Goal: Check status: Check status

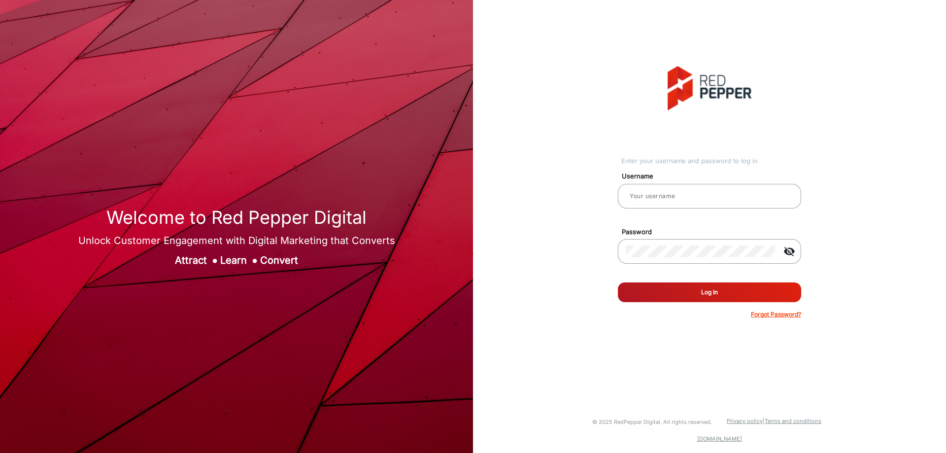
type input "[PERSON_NAME]"
click at [707, 293] on button "Log In" at bounding box center [709, 292] width 183 height 20
click at [793, 251] on mat-icon "visibility_off" at bounding box center [789, 251] width 24 height 12
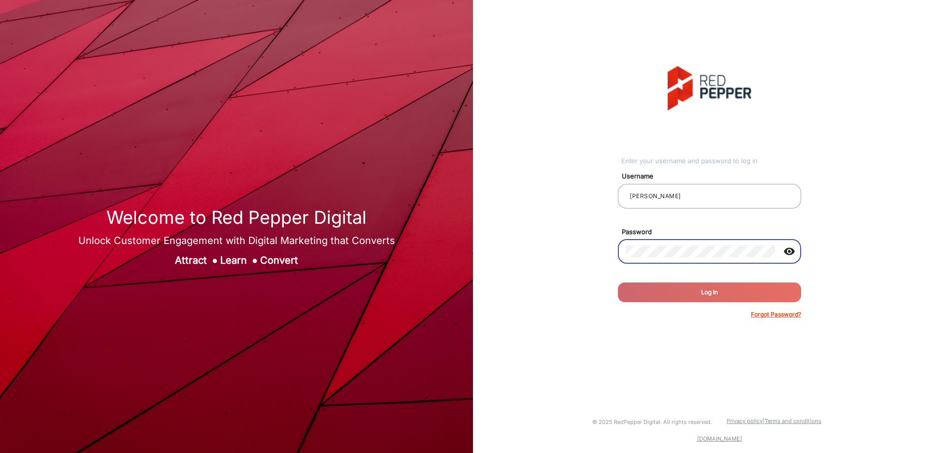
click at [790, 251] on mat-icon "visibility" at bounding box center [789, 251] width 24 height 12
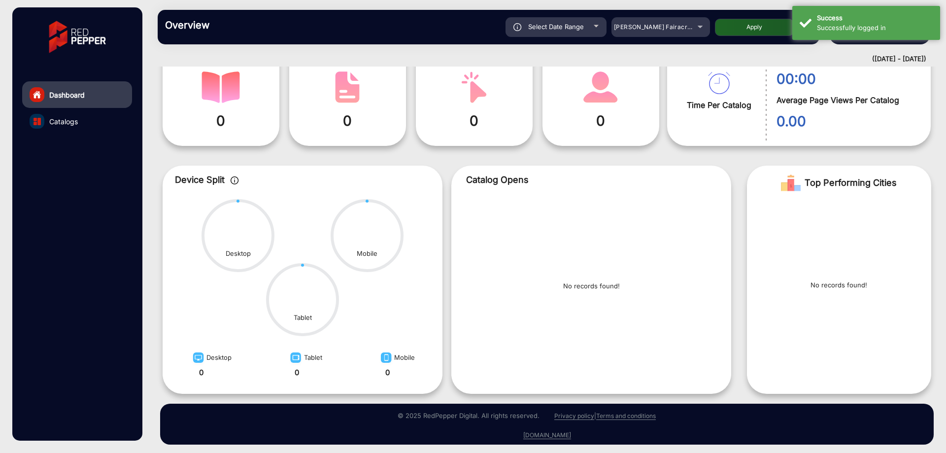
scroll to position [71, 0]
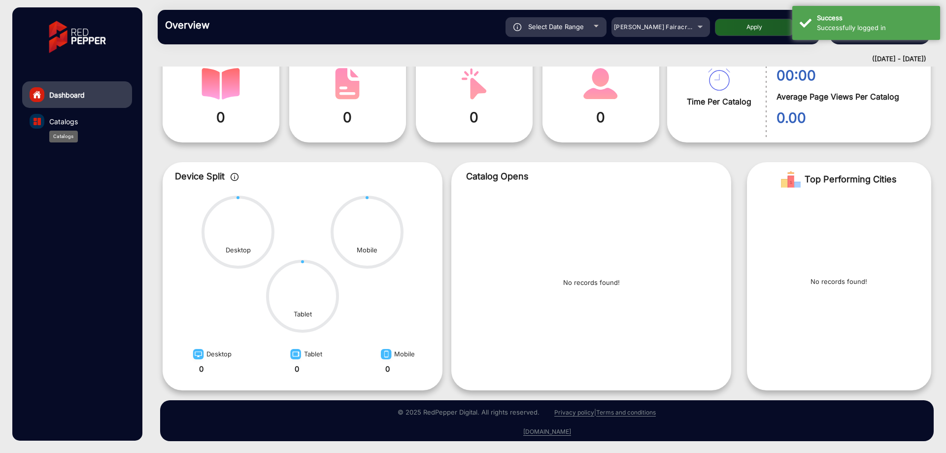
click at [65, 120] on span "Catalogs" at bounding box center [63, 121] width 29 height 10
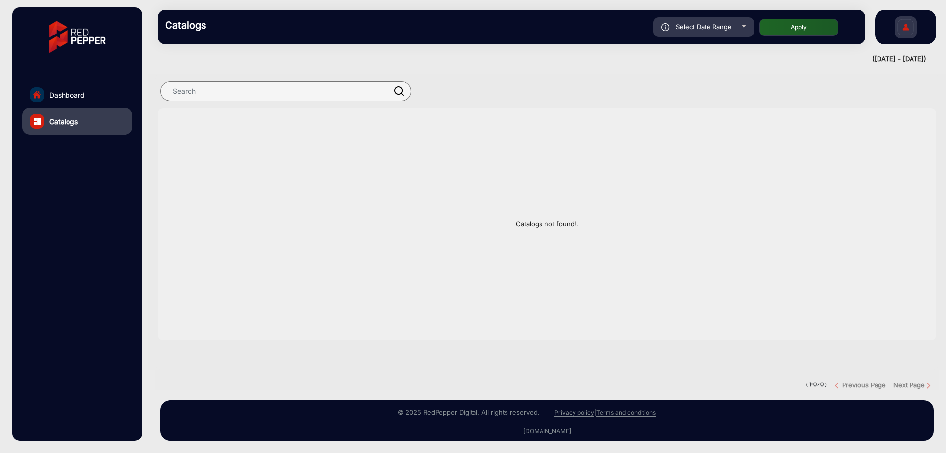
click at [706, 28] on span "Select Date Range" at bounding box center [704, 27] width 56 height 8
type input "[DATE]"
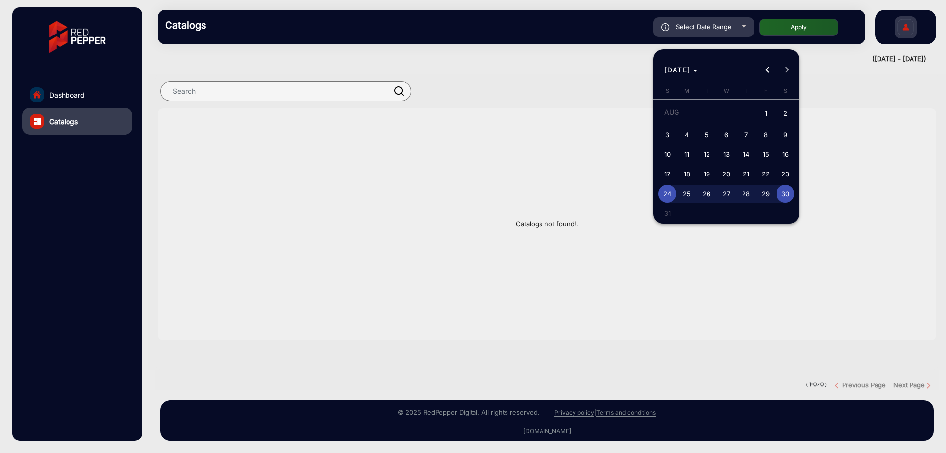
click at [50, 98] on div at bounding box center [473, 226] width 946 height 453
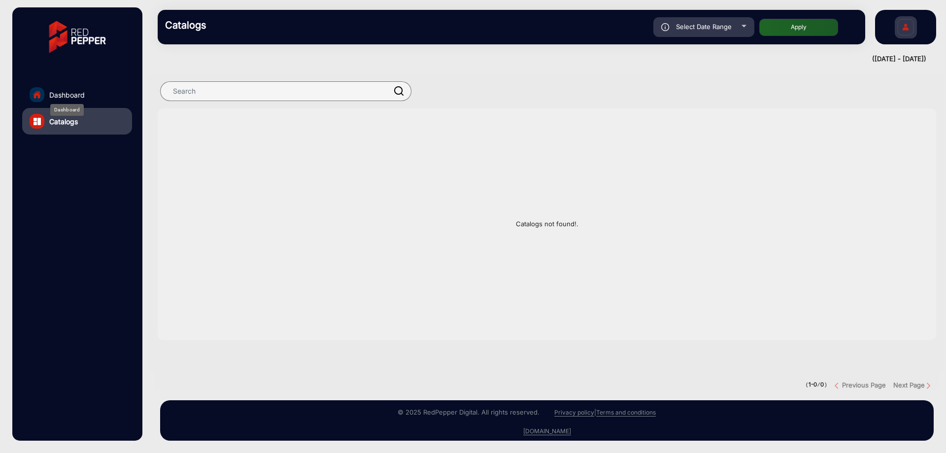
click at [66, 97] on span "Dashboard" at bounding box center [66, 95] width 35 height 10
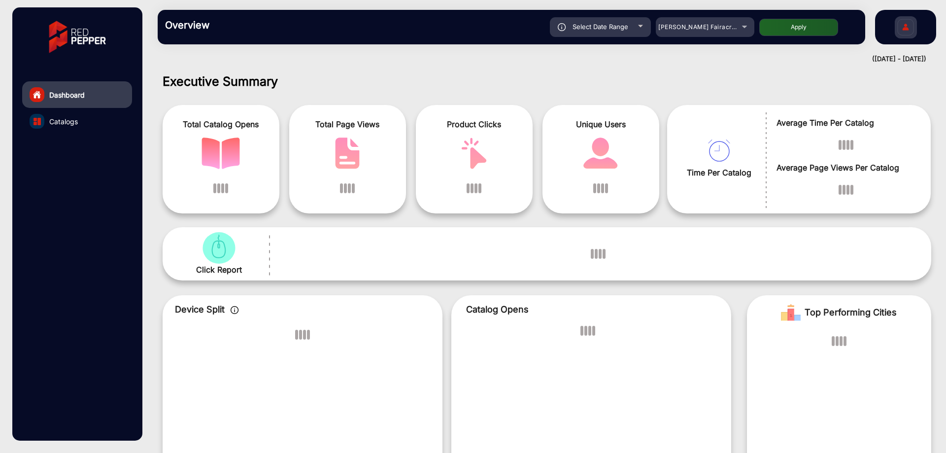
scroll to position [7, 0]
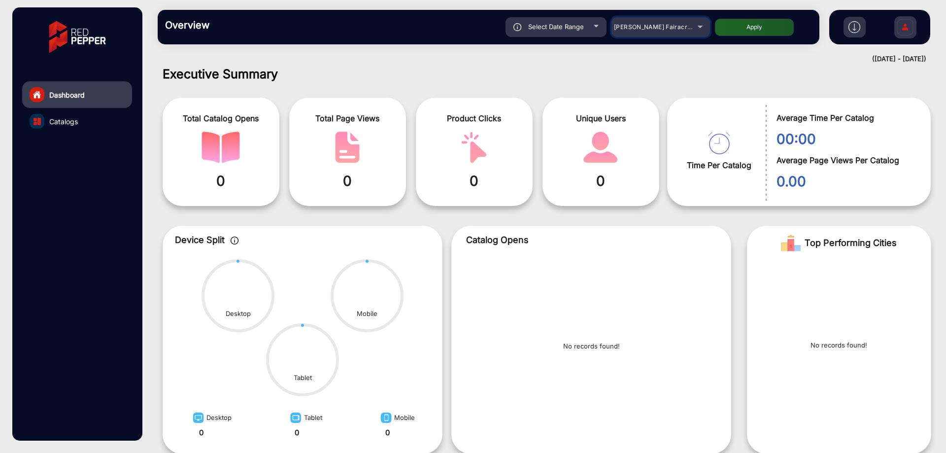
click at [648, 27] on span "[PERSON_NAME] Fairacre Farms" at bounding box center [663, 26] width 98 height 7
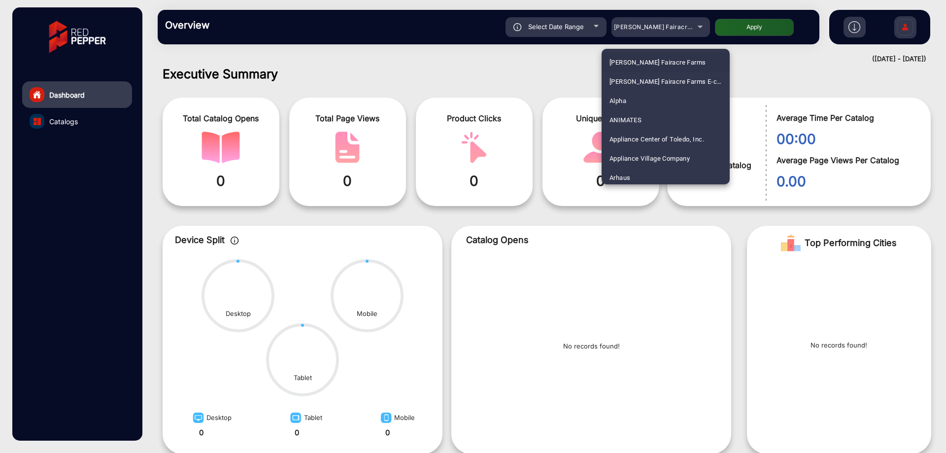
click at [581, 28] on div at bounding box center [473, 226] width 946 height 453
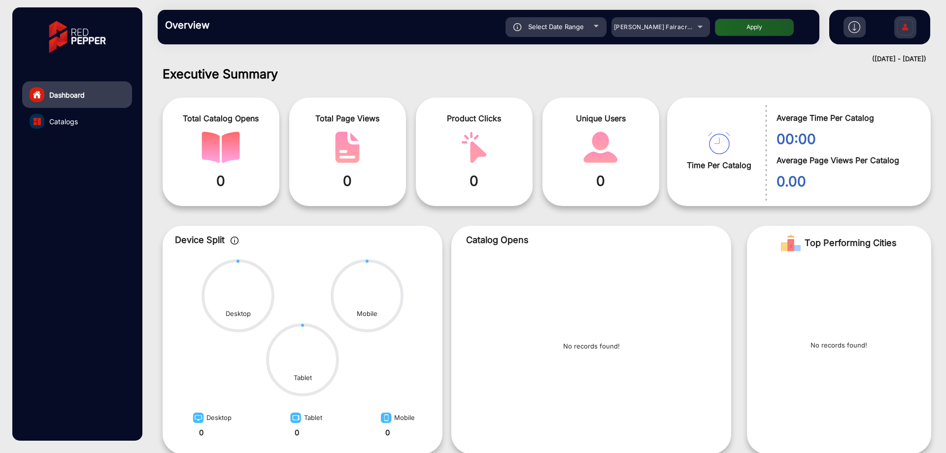
click at [581, 28] on span "Select Date Range" at bounding box center [556, 27] width 56 height 8
type input "[DATE]"
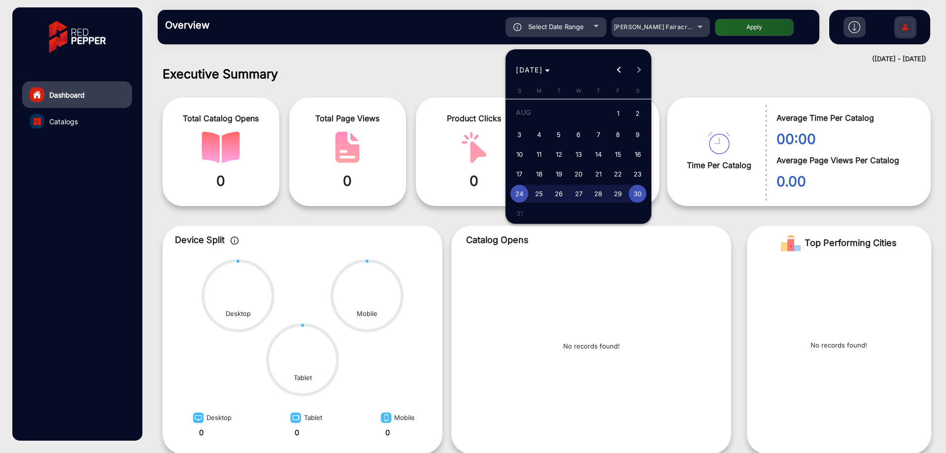
click at [621, 66] on span "Previous month" at bounding box center [619, 70] width 20 height 20
click at [561, 136] on span "1" at bounding box center [559, 132] width 18 height 18
type input "[DATE]"
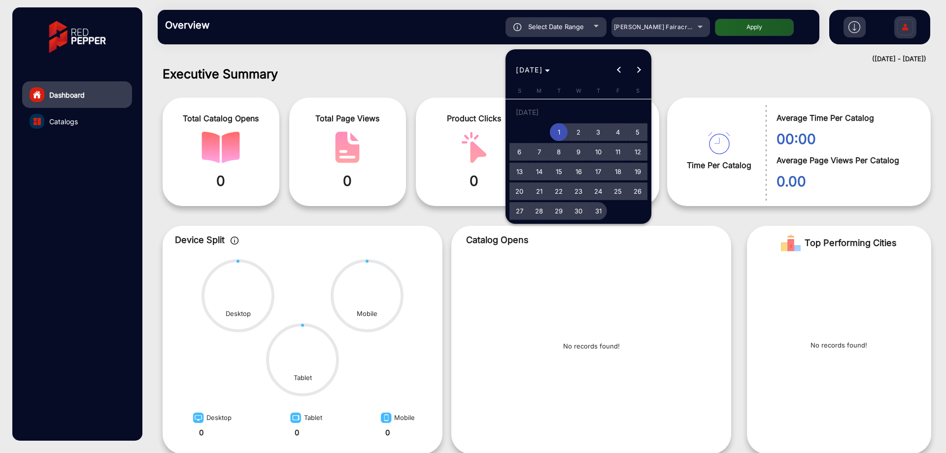
click at [602, 206] on span "31" at bounding box center [598, 211] width 18 height 18
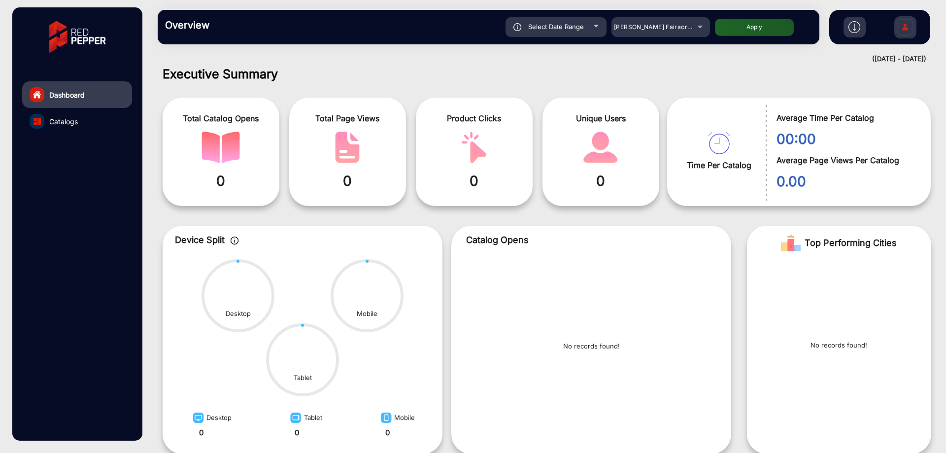
type input "[DATE]"
click at [650, 29] on span "[PERSON_NAME] Fairacre Farms" at bounding box center [663, 26] width 98 height 7
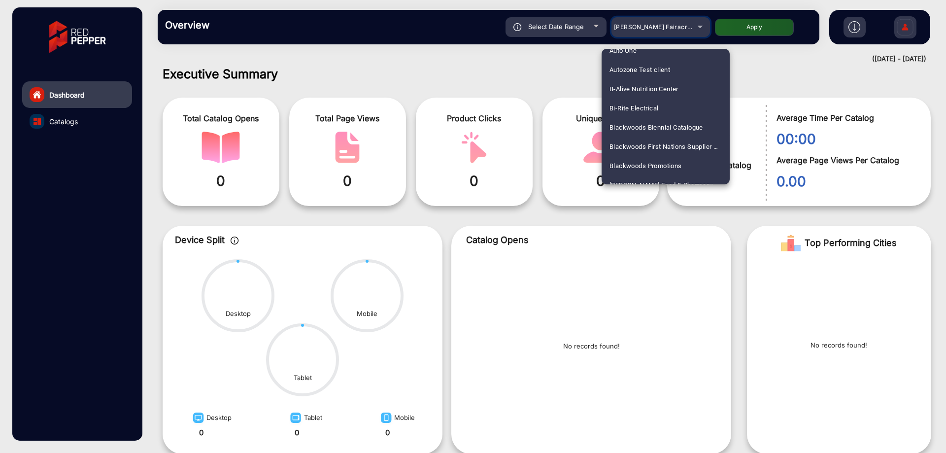
scroll to position [148, 0]
click at [653, 123] on span "Bi-Rite Electrical" at bounding box center [633, 125] width 49 height 19
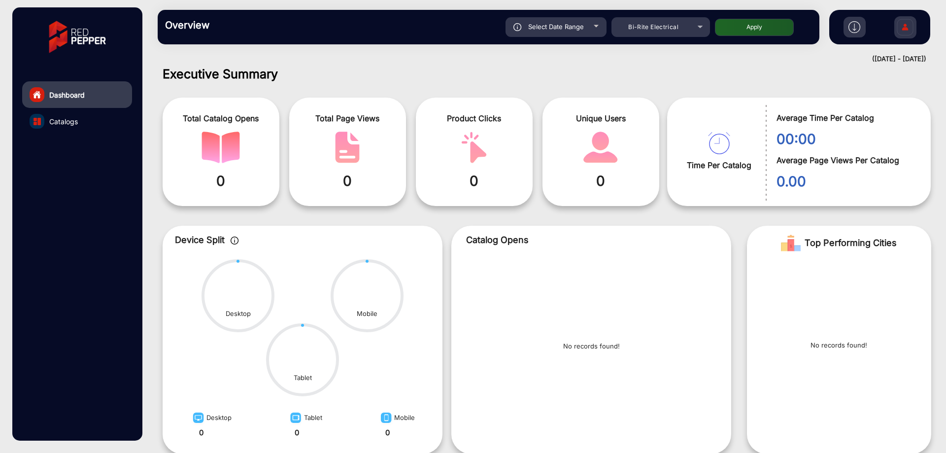
click at [752, 25] on button "Apply" at bounding box center [754, 27] width 79 height 17
type input "[DATE]"
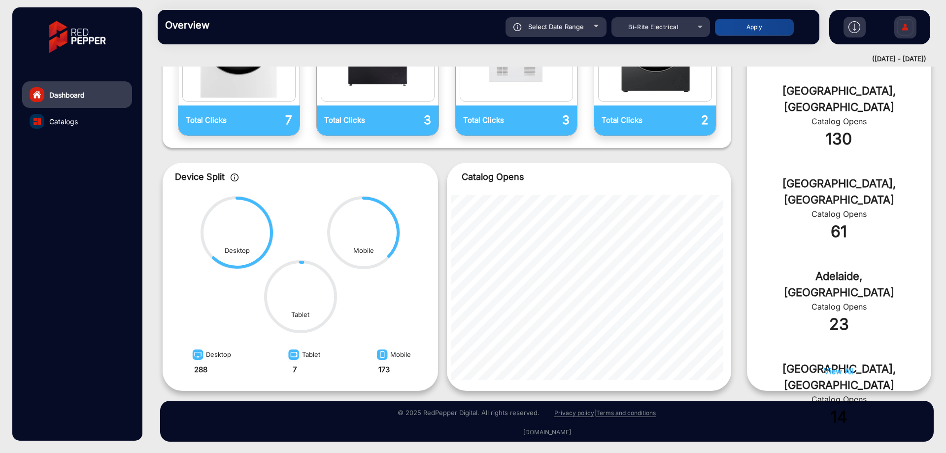
scroll to position [362, 0]
